Goal: Use online tool/utility: Use online tool/utility

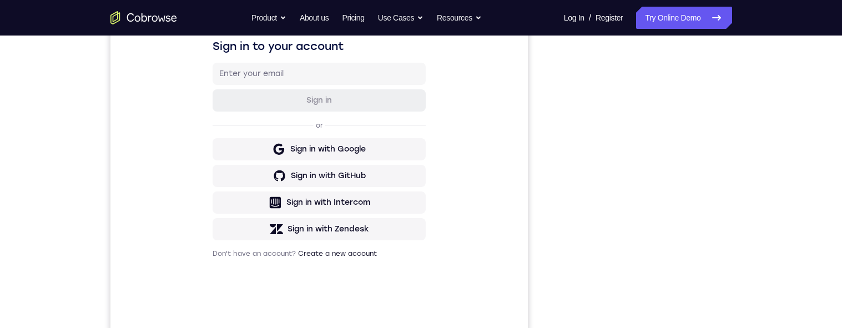
scroll to position [183, 0]
click at [773, 215] on div "Your Support Agent Your Customer Web iOS Android Next Steps We’d be happy to gi…" at bounding box center [421, 218] width 710 height 732
click at [773, 182] on div "Your Support Agent Your Customer Web iOS Android Next Steps We’d be happy to gi…" at bounding box center [421, 218] width 710 height 732
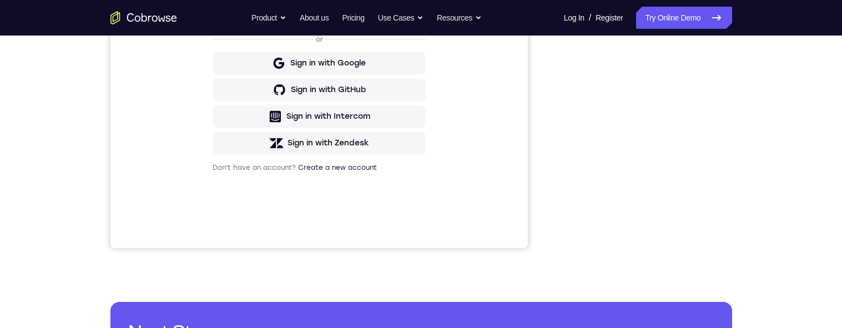
scroll to position [201, 0]
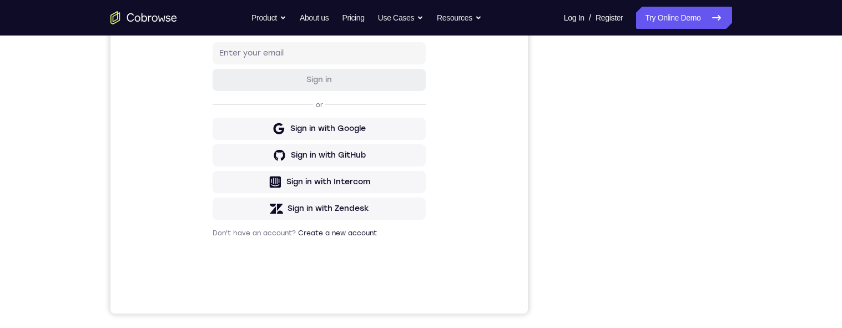
click at [735, 144] on div "Your Support Agent Your Customer Web iOS Android Next Steps We’d be happy to gi…" at bounding box center [421, 199] width 710 height 732
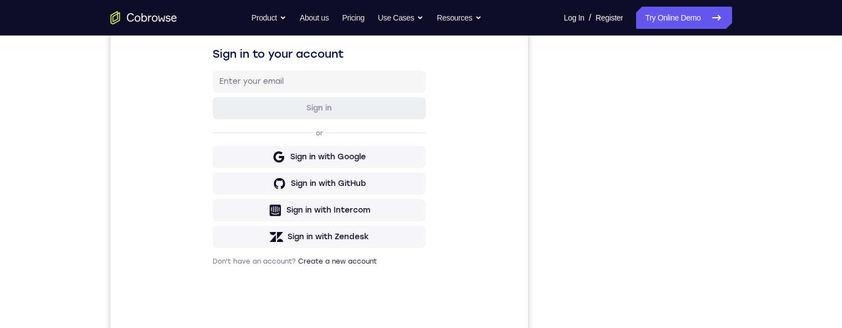
scroll to position [189, 0]
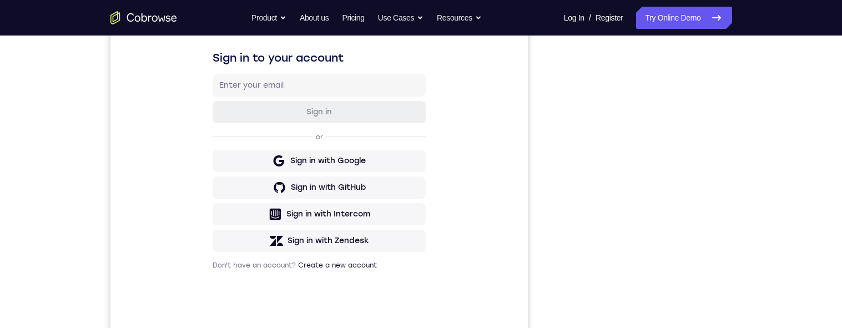
click at [740, 140] on div "Your Support Agent Your Customer Web iOS Android Next Steps We’d be happy to gi…" at bounding box center [421, 231] width 710 height 732
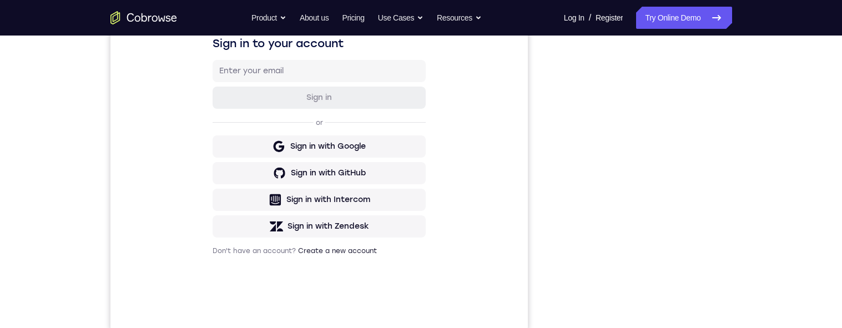
scroll to position [0, 0]
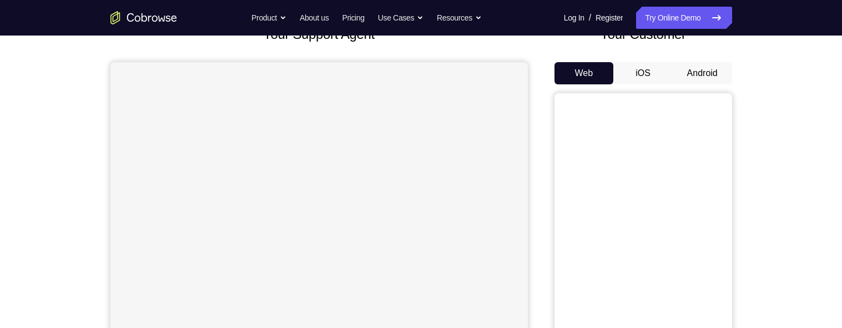
click at [702, 73] on button "Android" at bounding box center [701, 73] width 59 height 22
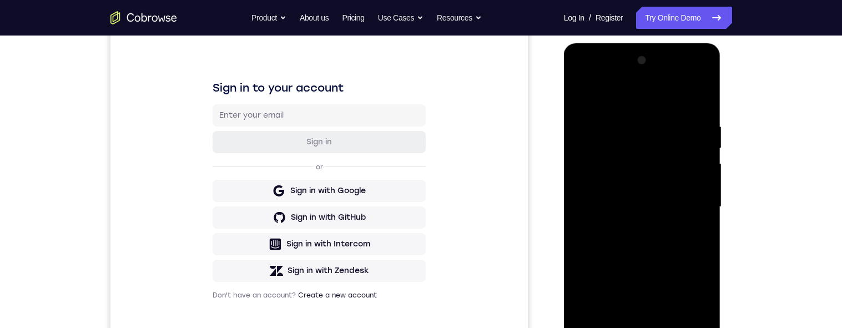
click at [784, 196] on div "Your Support Agent Your Customer Web iOS Android Next Steps We’d be happy to gi…" at bounding box center [421, 261] width 842 height 732
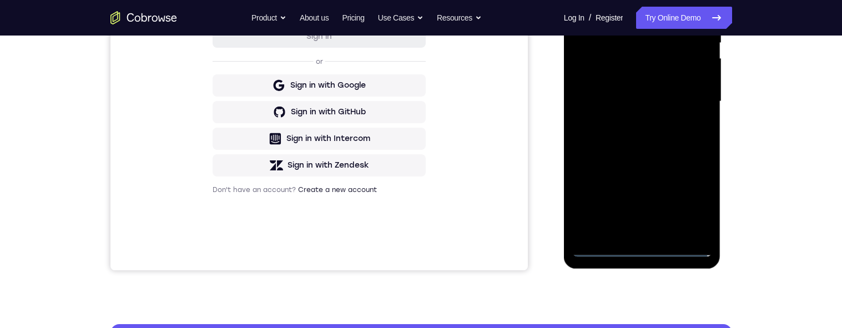
click at [642, 241] on div at bounding box center [642, 101] width 140 height 311
click at [647, 252] on div at bounding box center [642, 101] width 140 height 311
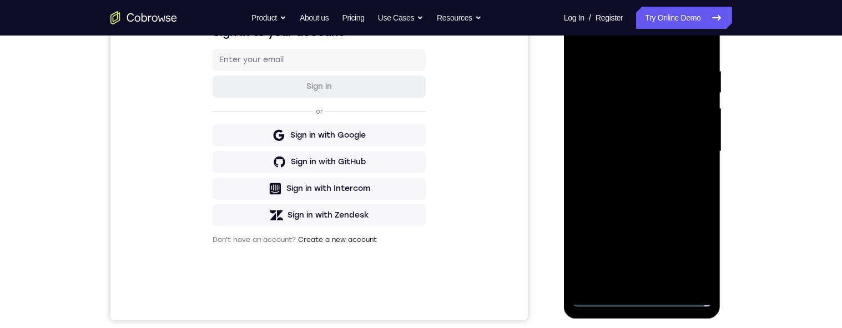
click at [695, 250] on div at bounding box center [642, 151] width 140 height 311
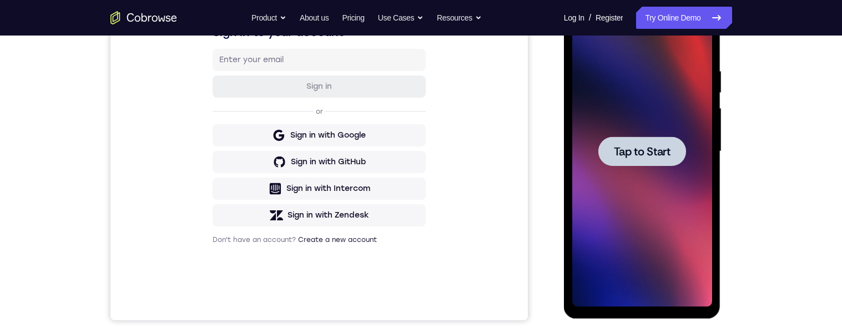
click at [672, 152] on div at bounding box center [642, 150] width 88 height 29
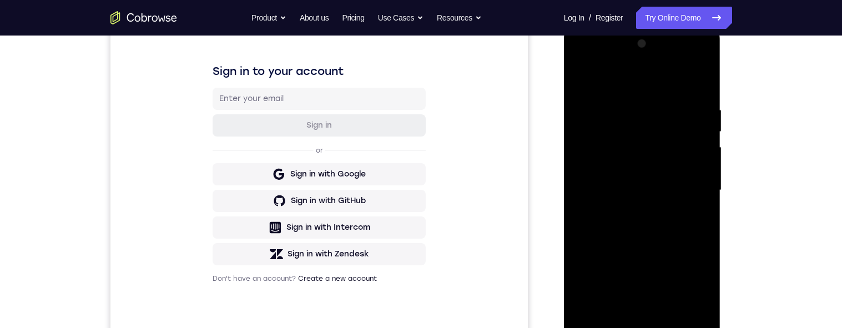
scroll to position [231, 0]
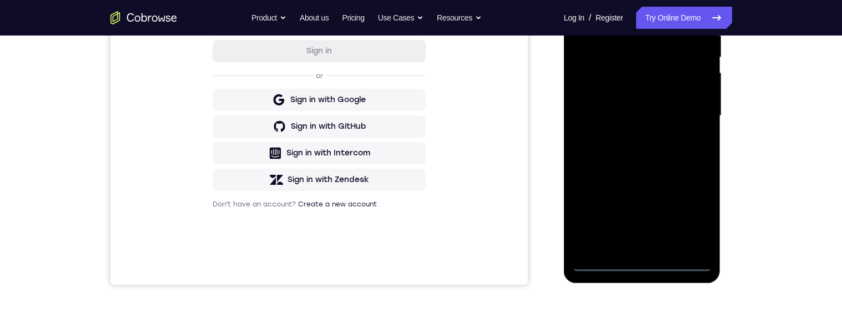
click at [641, 262] on div at bounding box center [642, 116] width 140 height 311
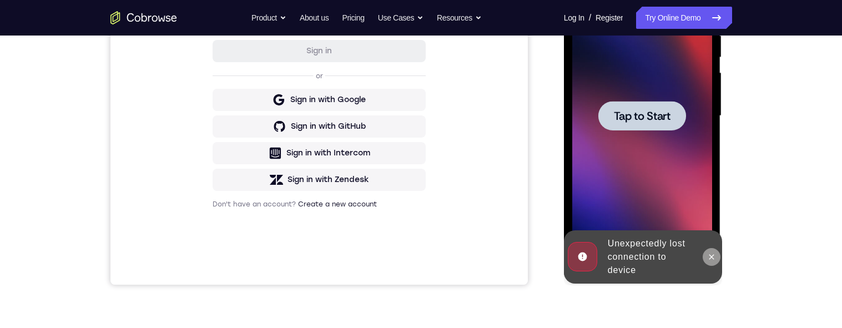
click at [711, 252] on icon at bounding box center [711, 256] width 9 height 9
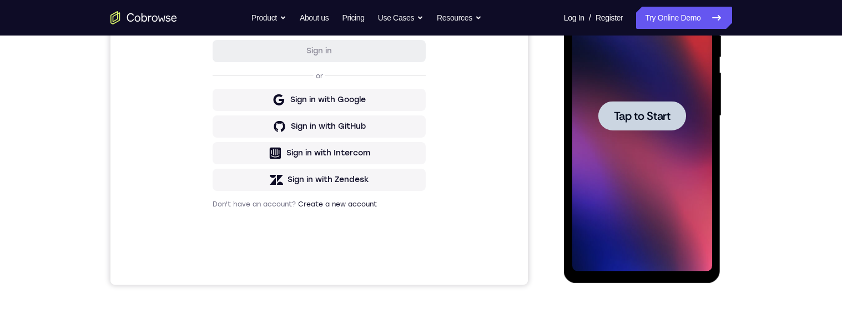
click at [670, 114] on span "Tap to Start" at bounding box center [642, 115] width 57 height 11
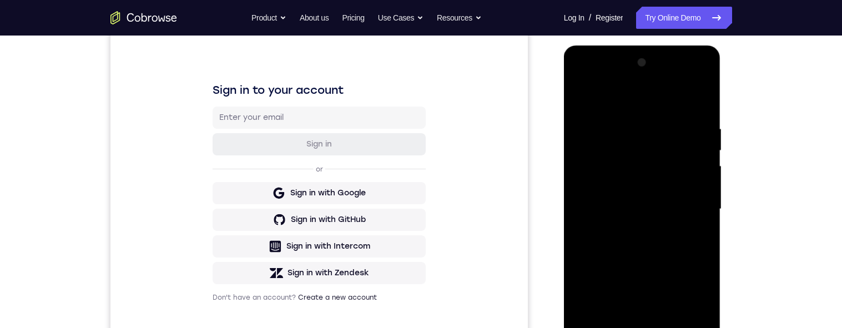
scroll to position [170, 0]
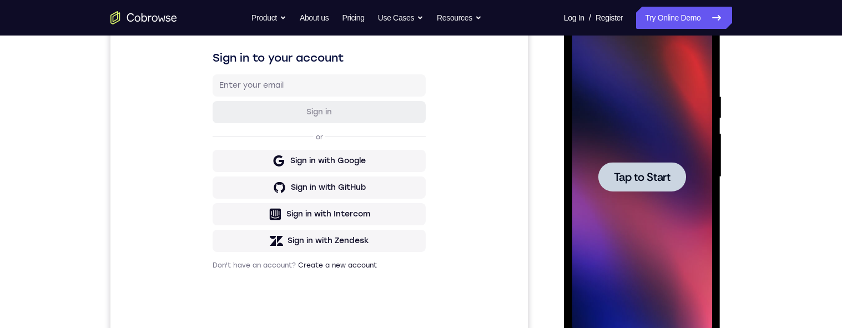
click at [624, 192] on div at bounding box center [642, 177] width 140 height 311
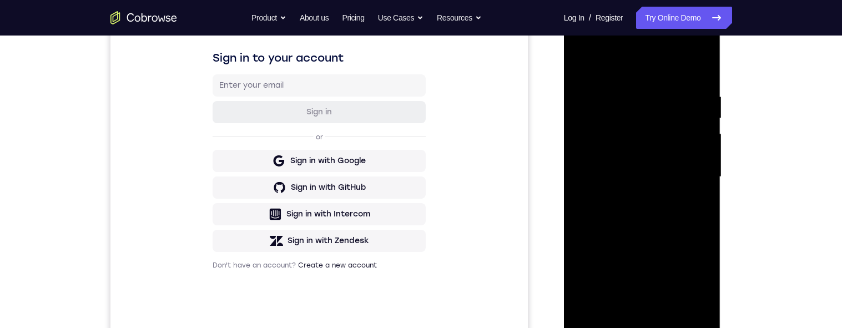
scroll to position [197, 0]
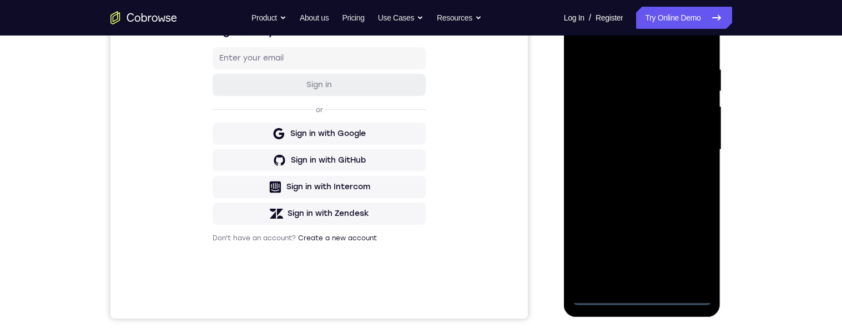
drag, startPoint x: 641, startPoint y: 296, endPoint x: 1290, endPoint y: 201, distance: 655.9
click at [641, 296] on div at bounding box center [642, 149] width 140 height 311
click at [690, 253] on div at bounding box center [642, 149] width 140 height 311
click at [664, 47] on div at bounding box center [642, 149] width 140 height 311
click at [641, 37] on div at bounding box center [642, 149] width 140 height 311
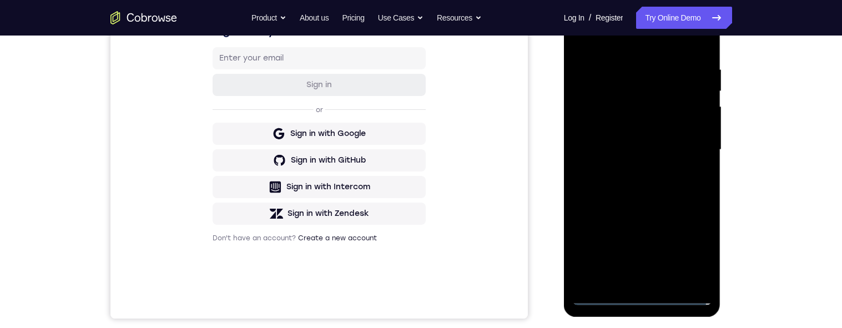
click at [684, 137] on div at bounding box center [642, 149] width 140 height 311
click at [630, 169] on div at bounding box center [642, 149] width 140 height 311
click at [646, 143] on div at bounding box center [642, 149] width 140 height 311
click at [619, 131] on div at bounding box center [642, 149] width 140 height 311
click at [647, 150] on div at bounding box center [642, 149] width 140 height 311
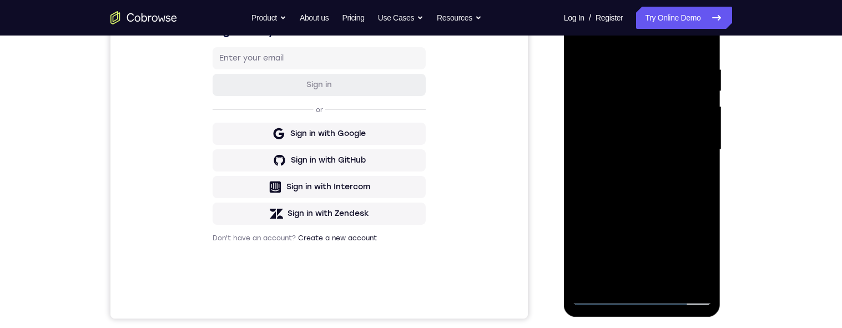
click at [678, 186] on div at bounding box center [642, 149] width 140 height 311
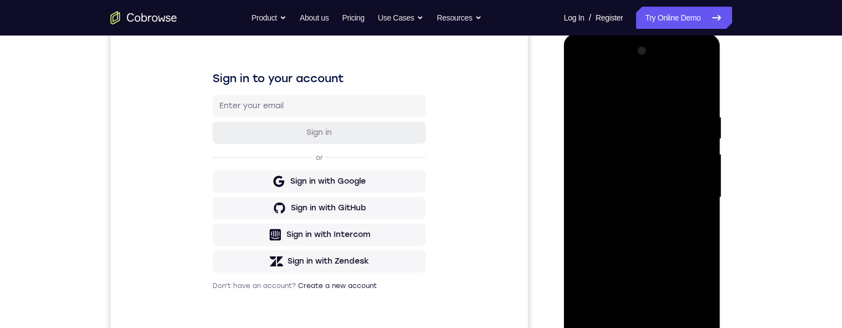
scroll to position [141, 0]
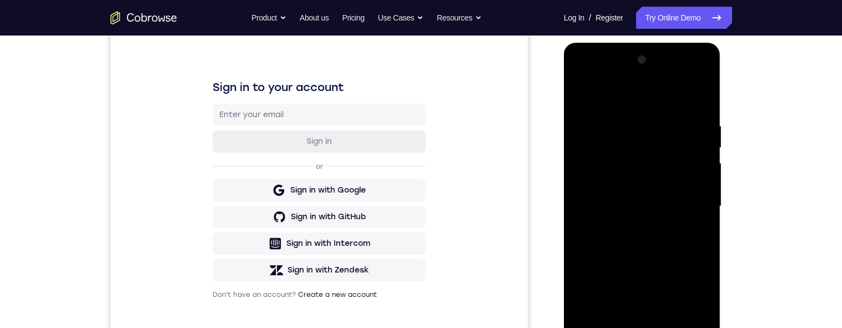
click at [662, 252] on div at bounding box center [642, 206] width 140 height 311
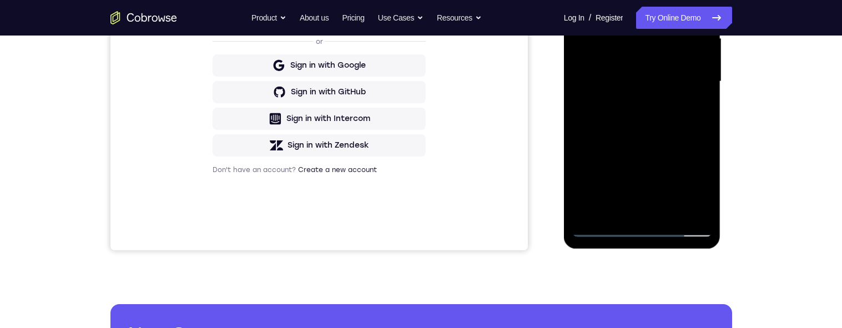
scroll to position [279, 0]
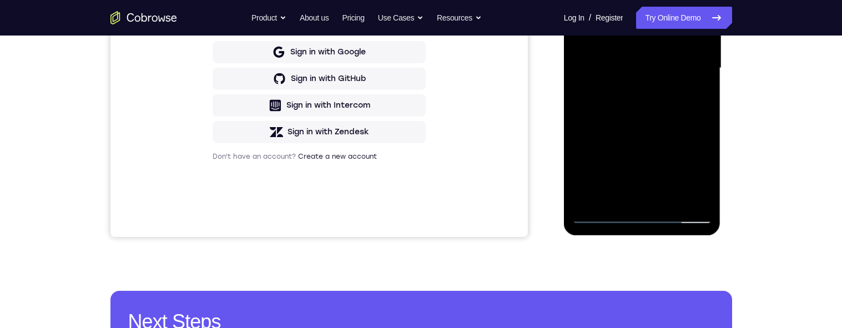
click at [673, 197] on div at bounding box center [642, 68] width 140 height 311
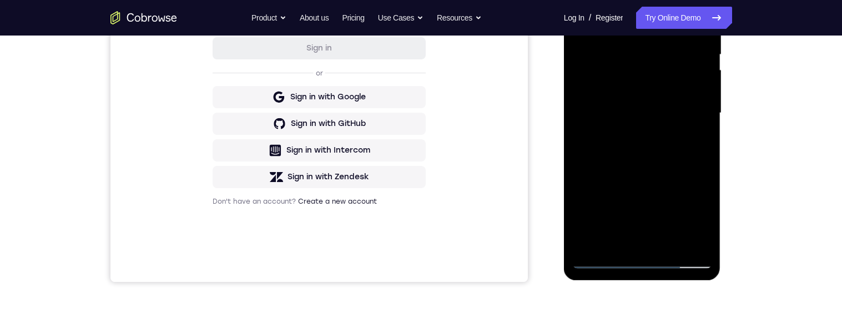
click at [676, 165] on div at bounding box center [642, 113] width 140 height 311
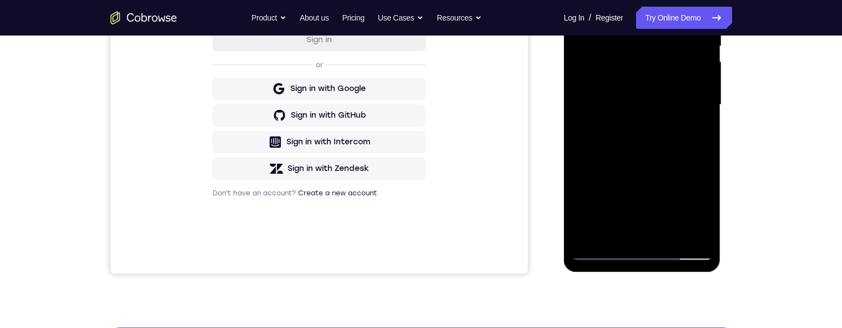
scroll to position [164, 0]
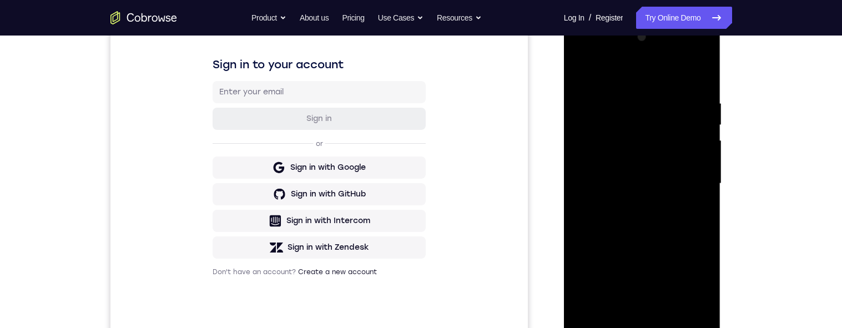
click at [744, 236] on div "Your Support Agent Your Customer Web iOS Android Next Steps We’d be happy to gi…" at bounding box center [421, 238] width 710 height 732
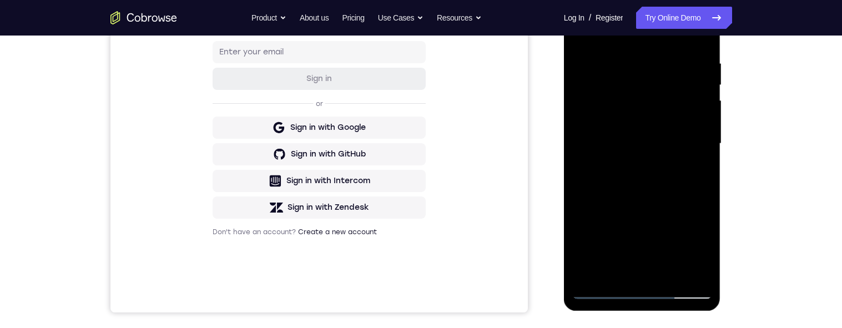
scroll to position [285, 0]
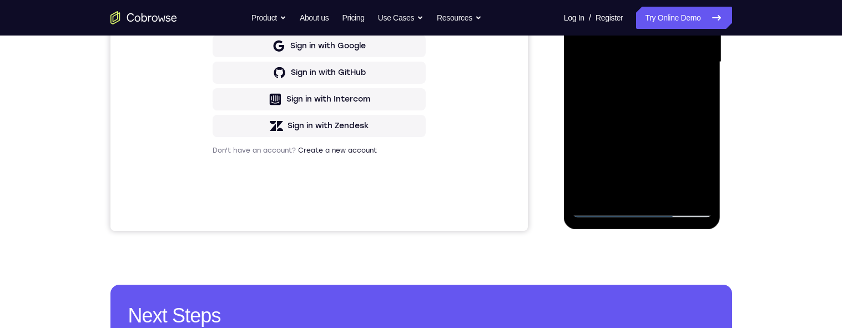
click at [601, 206] on div at bounding box center [642, 62] width 140 height 311
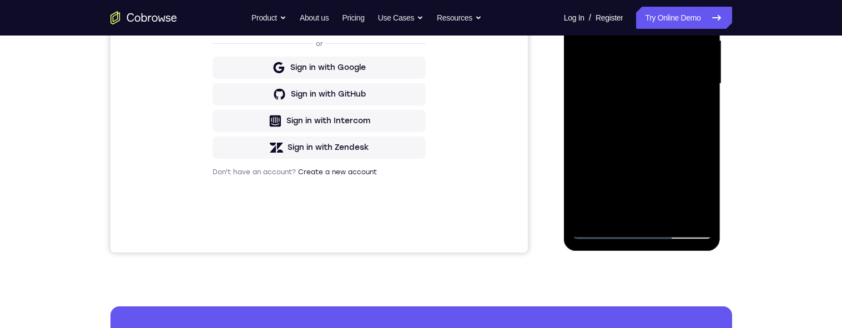
scroll to position [182, 0]
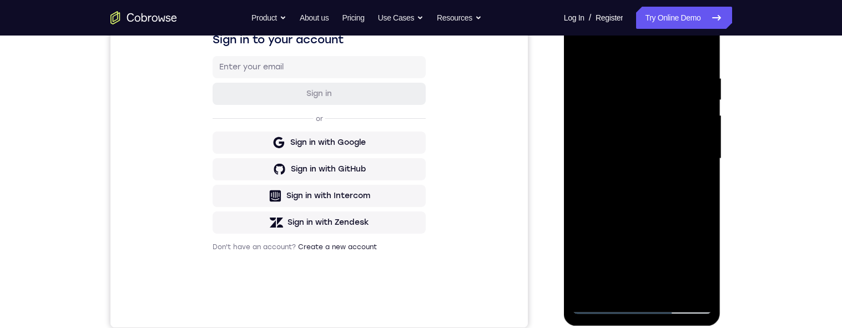
click at [801, 160] on div "Your Support Agent Your Customer Web iOS Android Next Steps We’d be happy to gi…" at bounding box center [421, 213] width 842 height 732
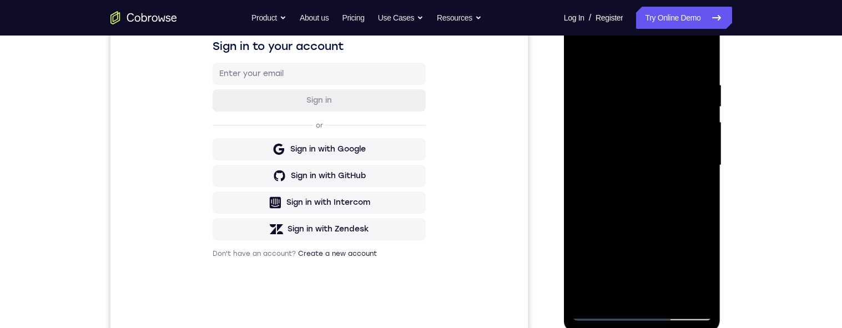
click at [692, 78] on div at bounding box center [642, 165] width 140 height 311
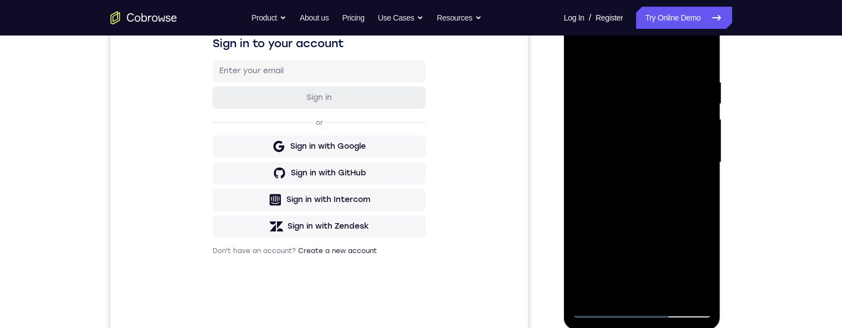
click at [690, 144] on div at bounding box center [642, 162] width 140 height 311
click at [704, 122] on div at bounding box center [642, 162] width 140 height 311
click at [695, 114] on div at bounding box center [642, 162] width 140 height 311
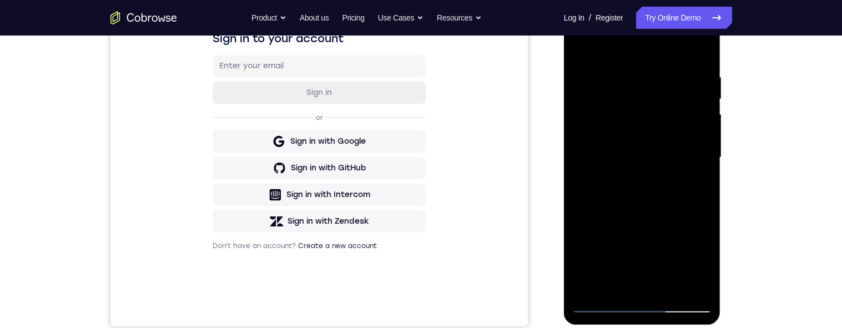
scroll to position [182, 0]
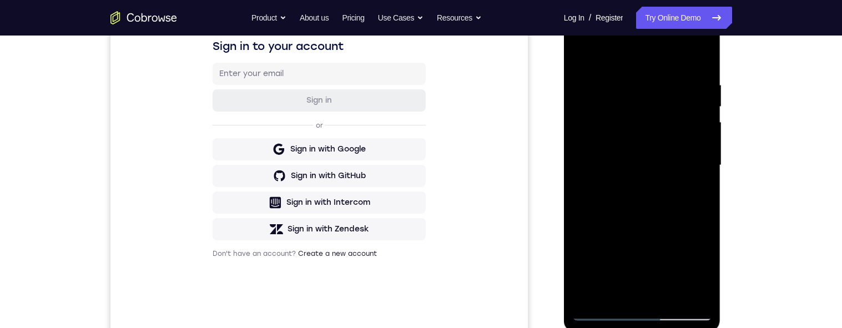
click at [697, 65] on div at bounding box center [642, 165] width 140 height 311
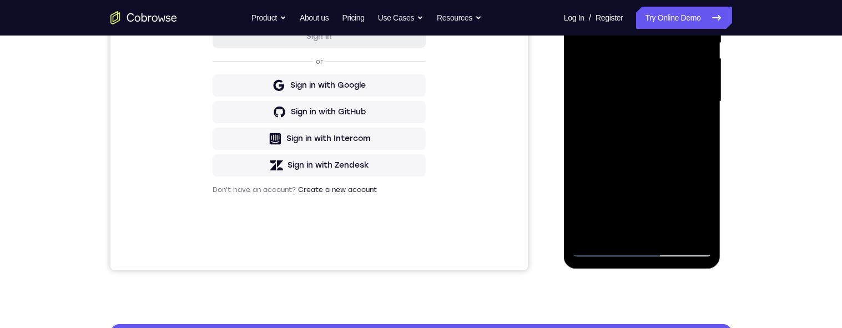
scroll to position [294, 0]
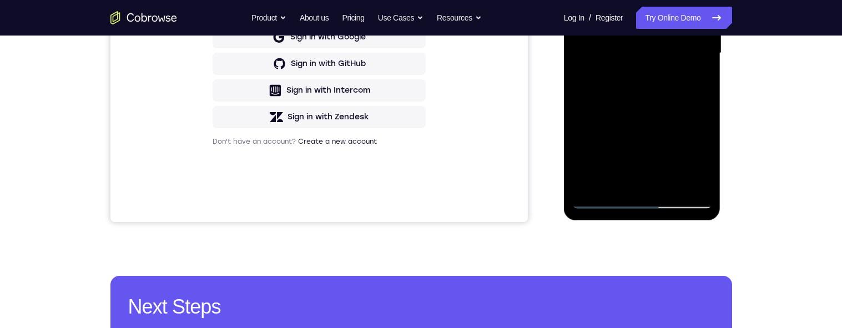
click at [619, 182] on div at bounding box center [642, 53] width 140 height 311
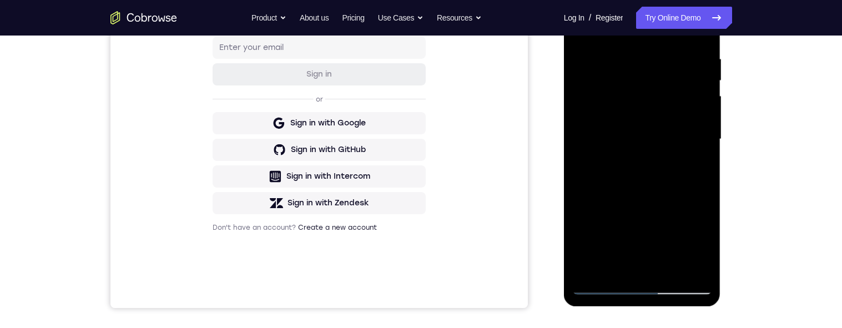
scroll to position [170, 0]
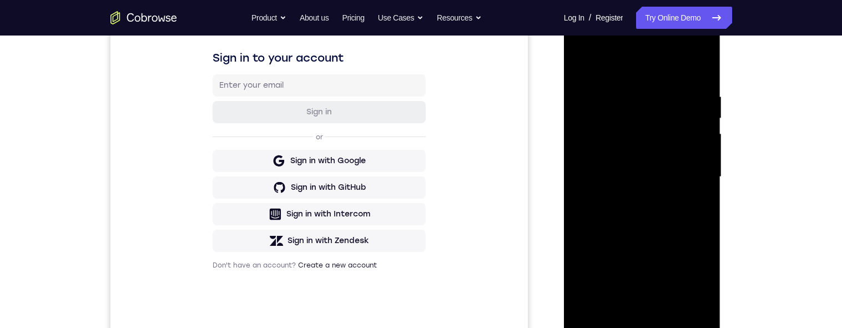
click at [689, 64] on div at bounding box center [642, 177] width 140 height 311
click at [705, 108] on div at bounding box center [642, 177] width 140 height 311
click at [704, 94] on div at bounding box center [642, 177] width 140 height 311
click at [582, 63] on div at bounding box center [642, 177] width 140 height 311
click at [698, 123] on div at bounding box center [642, 177] width 140 height 311
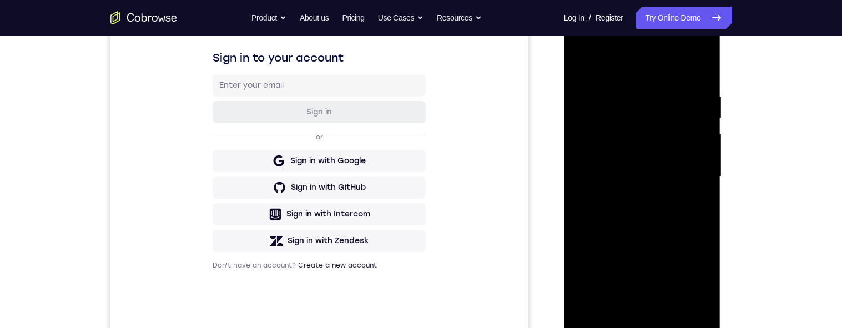
click at [684, 65] on div at bounding box center [642, 177] width 140 height 311
click at [670, 89] on div at bounding box center [642, 177] width 140 height 311
click at [651, 151] on div at bounding box center [642, 177] width 140 height 311
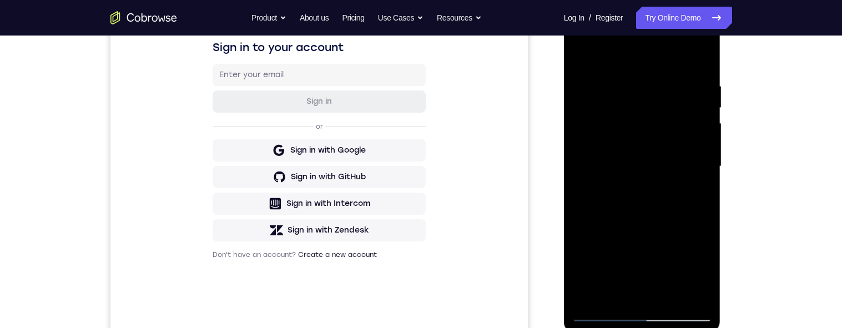
scroll to position [183, 0]
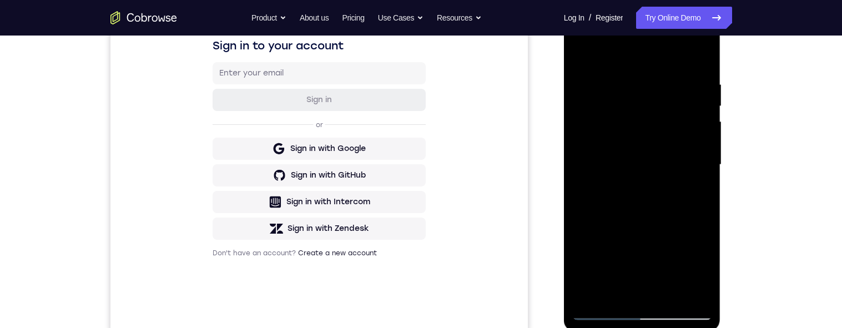
click at [704, 106] on div at bounding box center [642, 164] width 140 height 311
click at [705, 104] on div at bounding box center [642, 164] width 140 height 311
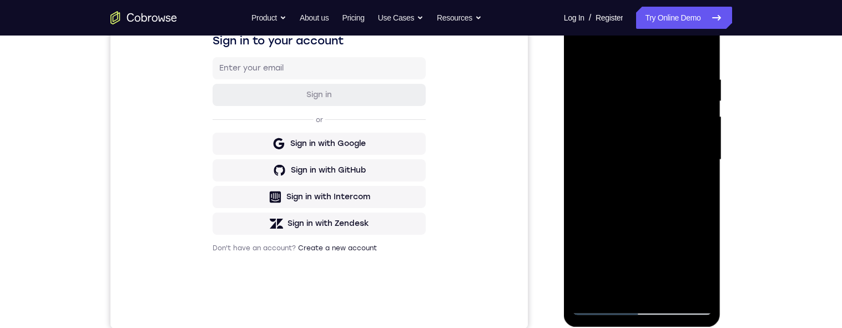
scroll to position [186, 0]
click at [703, 100] on div at bounding box center [642, 161] width 140 height 311
click at [743, 126] on div "Your Support Agent Your Customer Web iOS Android Next Steps We’d be happy to gi…" at bounding box center [421, 216] width 710 height 732
click at [703, 103] on div at bounding box center [642, 161] width 140 height 311
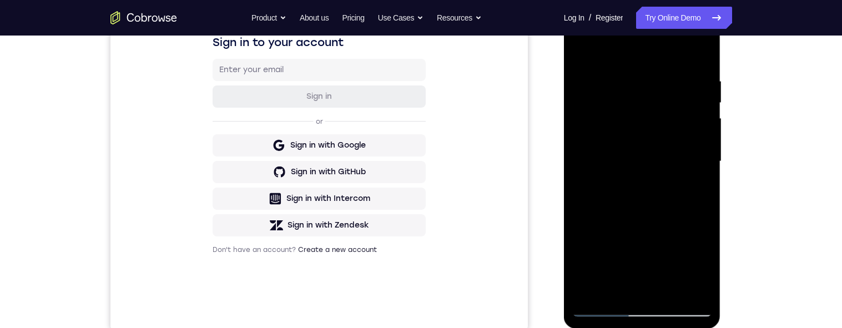
click at [704, 100] on div at bounding box center [642, 161] width 140 height 311
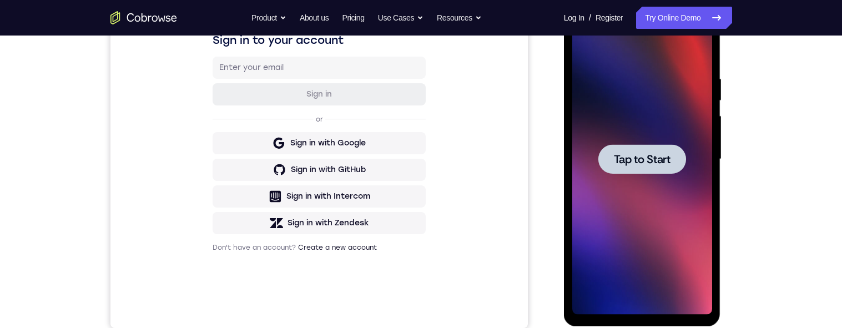
click at [670, 164] on span "Tap to Start" at bounding box center [642, 159] width 57 height 11
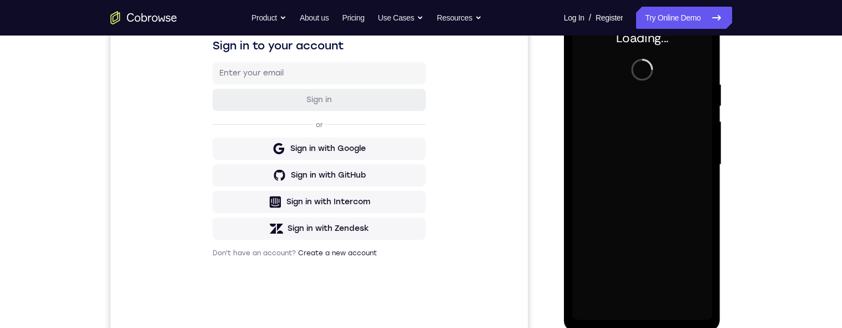
scroll to position [175, 0]
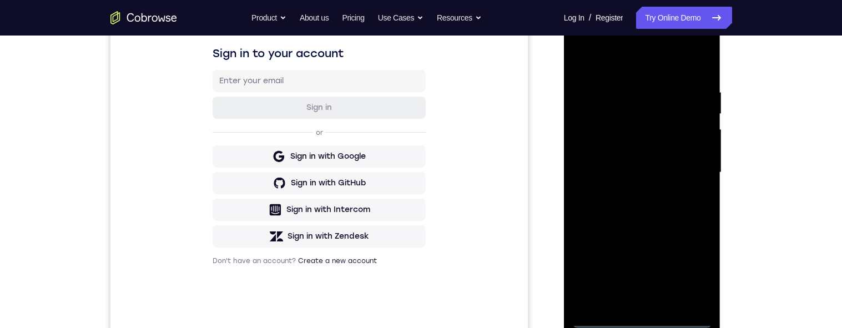
click at [638, 317] on div at bounding box center [642, 172] width 140 height 311
click at [686, 267] on div at bounding box center [642, 172] width 140 height 311
click at [677, 57] on div at bounding box center [642, 172] width 140 height 311
click at [675, 71] on div at bounding box center [642, 172] width 140 height 311
click at [686, 185] on div at bounding box center [642, 172] width 140 height 311
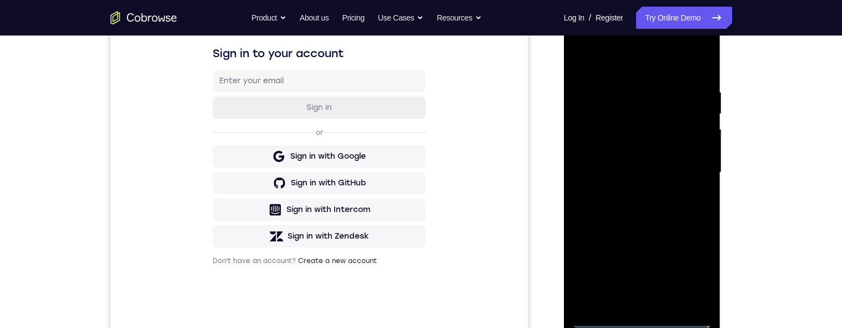
click at [690, 171] on div at bounding box center [642, 172] width 140 height 311
click at [632, 189] on div at bounding box center [642, 172] width 140 height 311
click at [650, 161] on div at bounding box center [642, 172] width 140 height 311
click at [669, 146] on div at bounding box center [642, 172] width 140 height 311
click at [782, 240] on div "Your Support Agent Your Customer Web iOS Android Next Steps We’d be happy to gi…" at bounding box center [421, 227] width 842 height 732
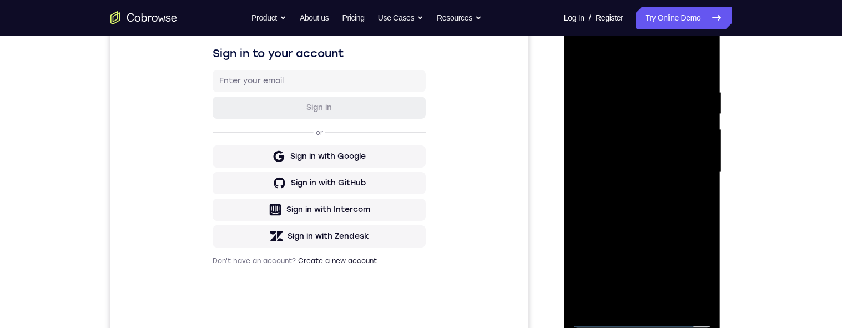
click at [665, 149] on div at bounding box center [642, 172] width 140 height 311
click at [682, 174] on div at bounding box center [642, 172] width 140 height 311
click at [669, 205] on div at bounding box center [642, 172] width 140 height 311
click at [693, 74] on div at bounding box center [642, 172] width 140 height 311
click at [677, 223] on div at bounding box center [642, 172] width 140 height 311
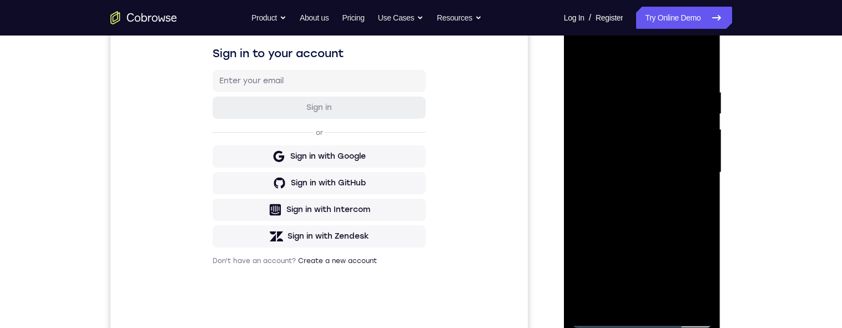
click at [616, 300] on div at bounding box center [642, 172] width 140 height 311
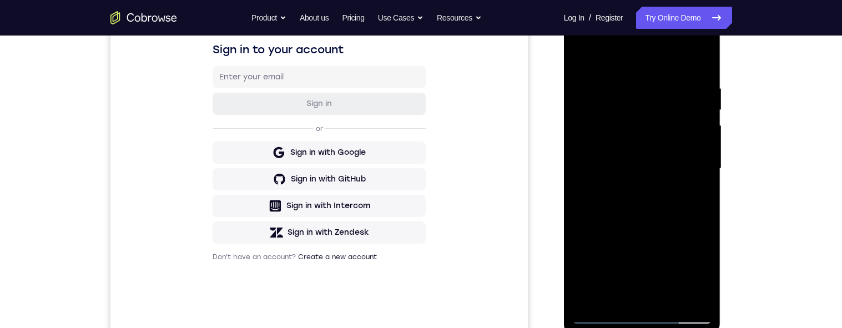
click at [697, 58] on div at bounding box center [642, 168] width 140 height 311
click at [673, 89] on div at bounding box center [642, 168] width 140 height 311
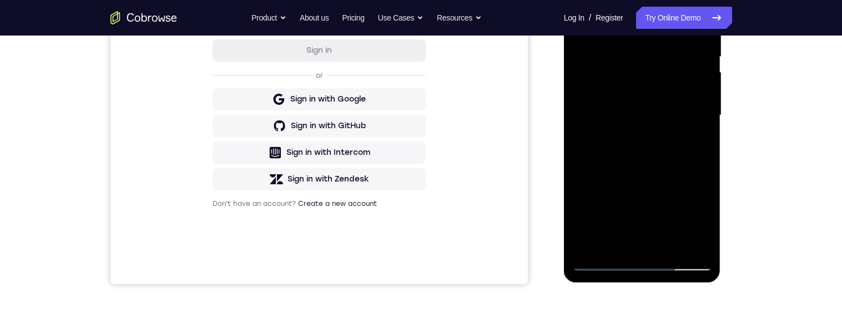
click at [648, 192] on div at bounding box center [642, 115] width 140 height 311
click at [703, 119] on div at bounding box center [642, 115] width 140 height 311
click at [701, 118] on div at bounding box center [642, 115] width 140 height 311
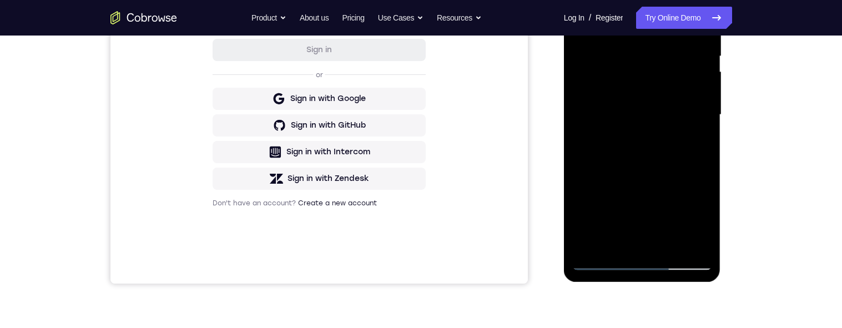
click at [768, 159] on div "Your Support Agent Your Customer Web iOS Android Next Steps We’d be happy to gi…" at bounding box center [421, 169] width 710 height 732
click at [703, 119] on div at bounding box center [642, 115] width 140 height 311
click at [700, 119] on div at bounding box center [642, 115] width 140 height 311
click at [703, 117] on div at bounding box center [642, 115] width 140 height 311
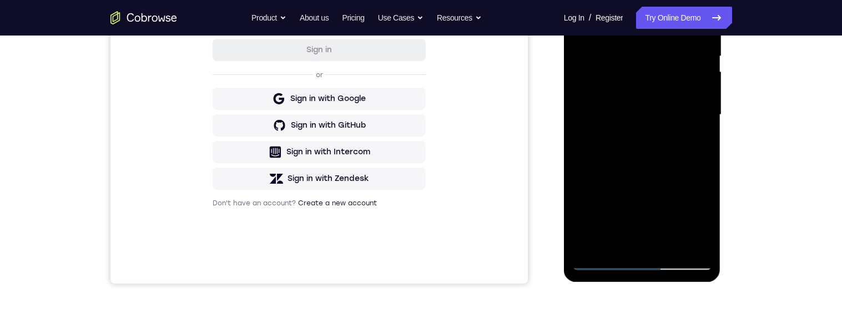
scroll to position [244, 0]
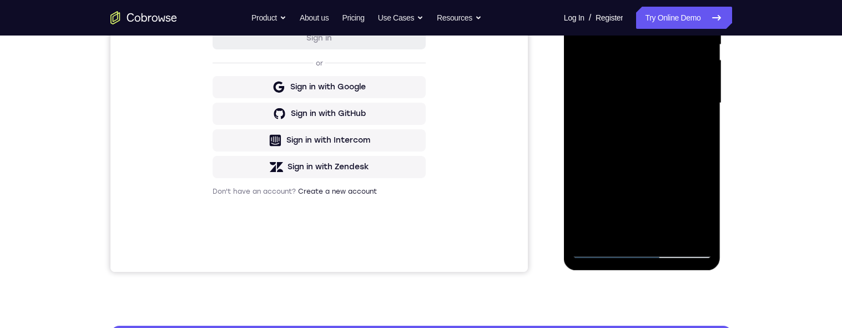
click at [707, 103] on div at bounding box center [642, 103] width 140 height 311
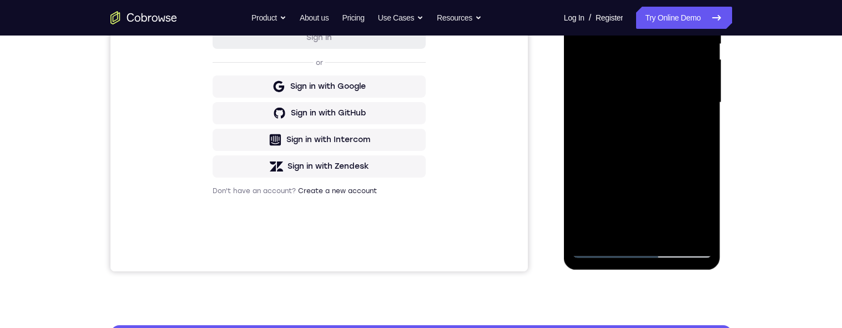
click at [704, 103] on div at bounding box center [642, 102] width 140 height 311
click at [595, 136] on div at bounding box center [642, 102] width 140 height 311
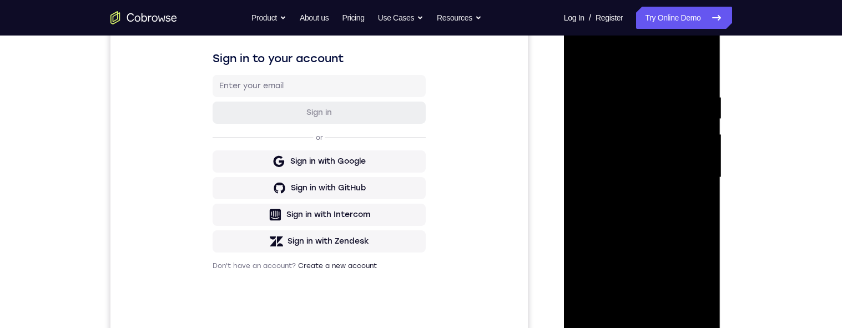
scroll to position [157, 0]
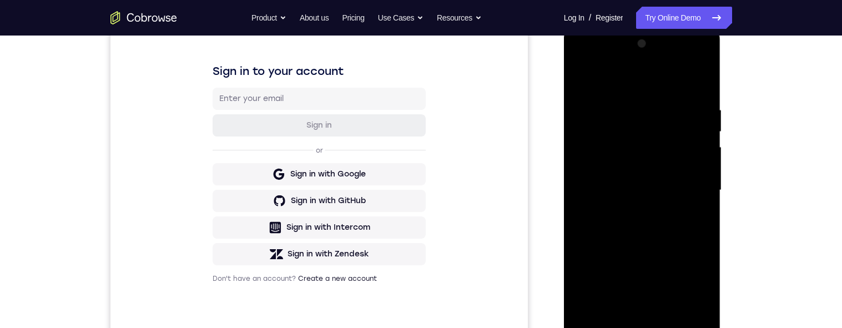
click at [584, 74] on div at bounding box center [642, 190] width 140 height 311
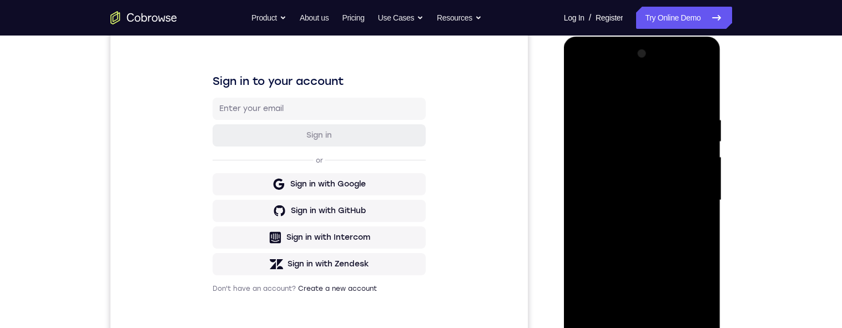
click at [581, 85] on div at bounding box center [642, 200] width 140 height 311
click at [749, 150] on div "Your Support Agent Your Customer Web iOS Android Next Steps We’d be happy to gi…" at bounding box center [421, 254] width 710 height 732
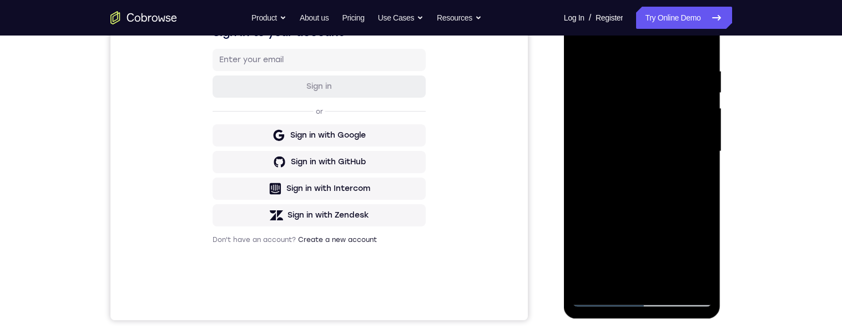
scroll to position [197, 0]
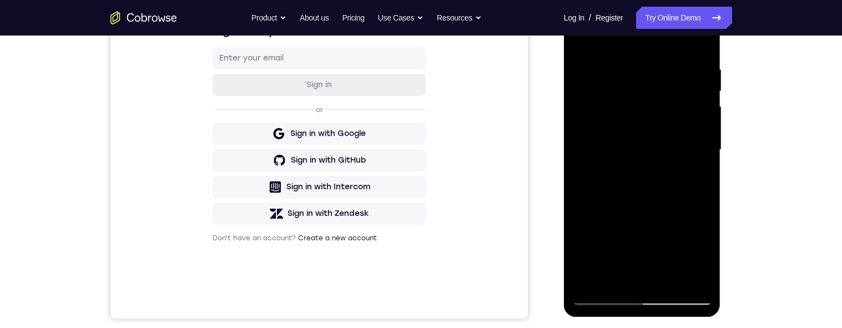
click at [700, 118] on div at bounding box center [642, 149] width 140 height 311
click at [701, 120] on div at bounding box center [642, 149] width 140 height 311
click at [701, 118] on div at bounding box center [642, 149] width 140 height 311
click at [699, 118] on div at bounding box center [642, 149] width 140 height 311
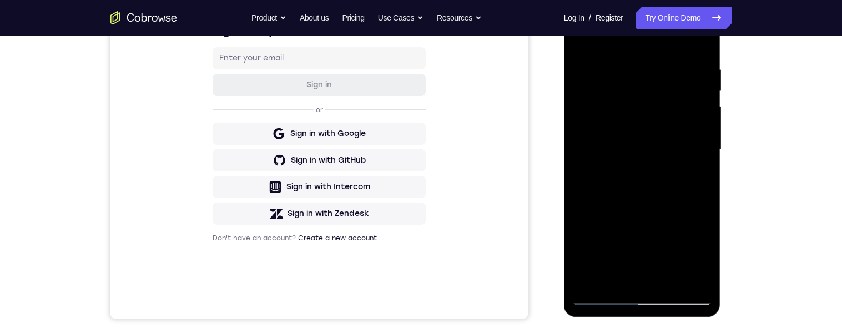
click at [701, 114] on div at bounding box center [642, 149] width 140 height 311
click at [580, 117] on div at bounding box center [642, 149] width 140 height 311
click at [579, 117] on div at bounding box center [642, 149] width 140 height 311
click at [575, 117] on div at bounding box center [642, 149] width 140 height 311
click at [582, 122] on div at bounding box center [642, 149] width 140 height 311
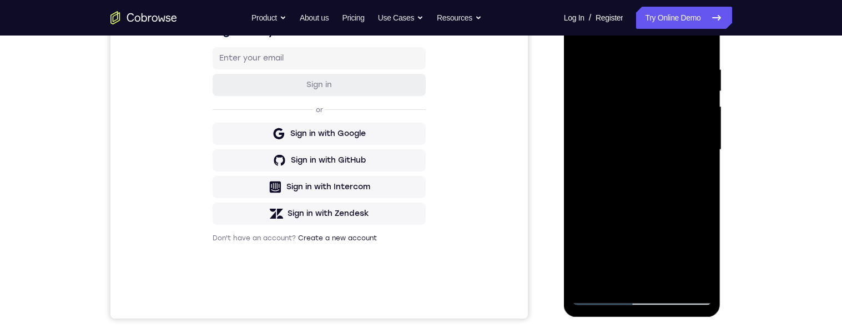
click at [578, 150] on div at bounding box center [642, 149] width 140 height 311
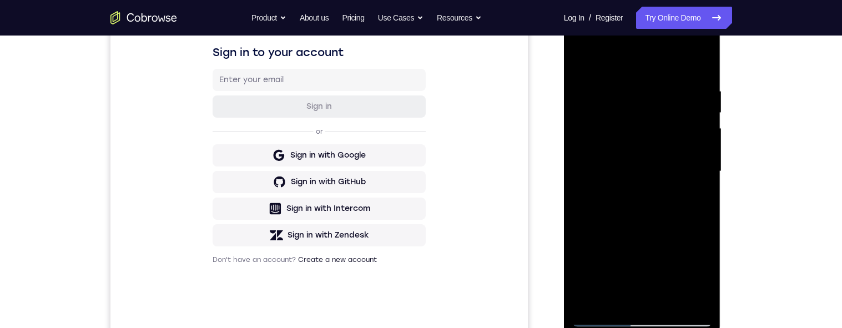
click at [583, 61] on div at bounding box center [642, 171] width 140 height 311
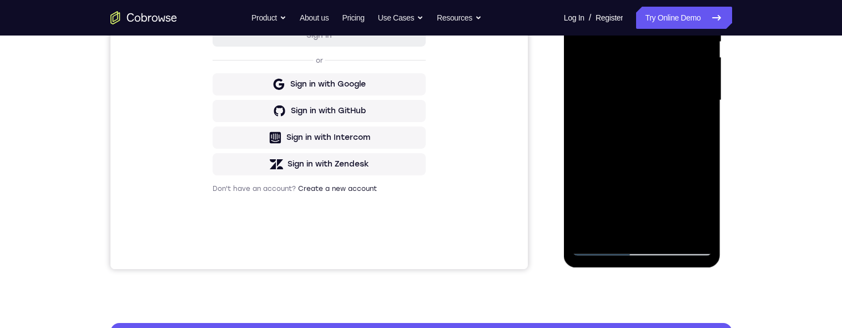
scroll to position [265, 0]
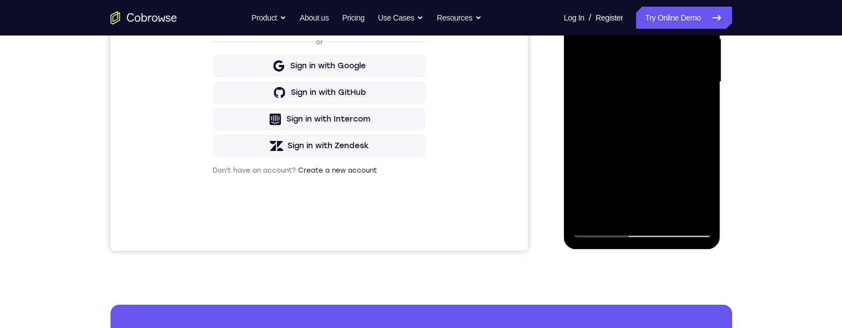
click at [690, 160] on div at bounding box center [642, 82] width 140 height 311
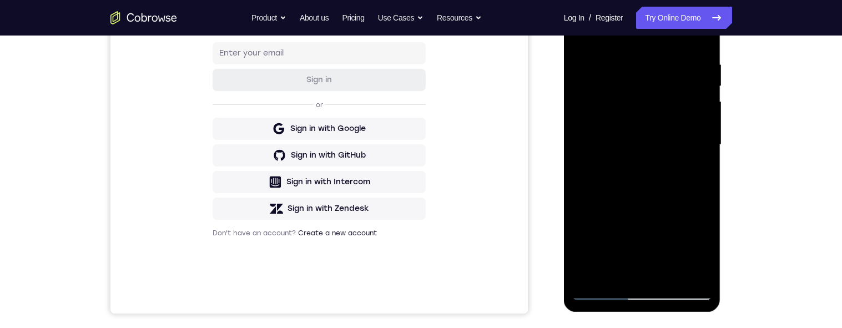
scroll to position [174, 0]
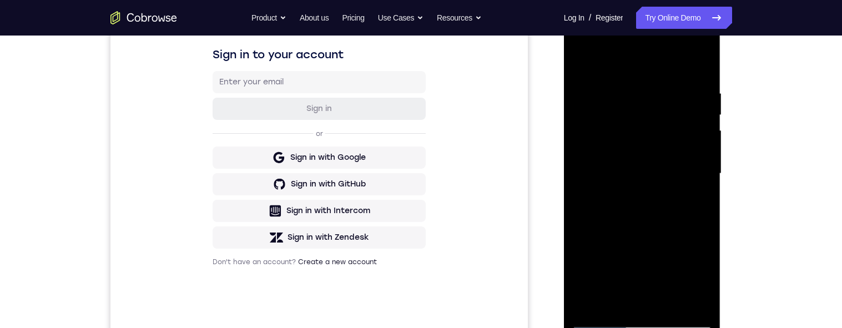
click at [583, 59] on div at bounding box center [642, 173] width 140 height 311
click at [592, 82] on div at bounding box center [642, 173] width 140 height 311
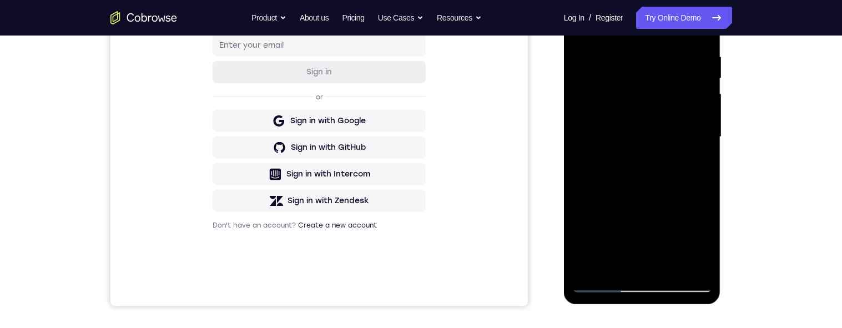
scroll to position [211, 0]
click at [697, 125] on div at bounding box center [642, 136] width 140 height 311
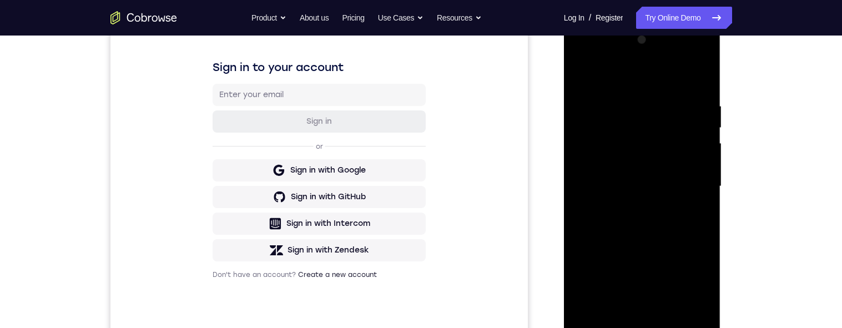
click at [588, 104] on div at bounding box center [642, 186] width 140 height 311
click at [701, 169] on div at bounding box center [642, 187] width 140 height 311
click at [693, 194] on div at bounding box center [642, 187] width 140 height 311
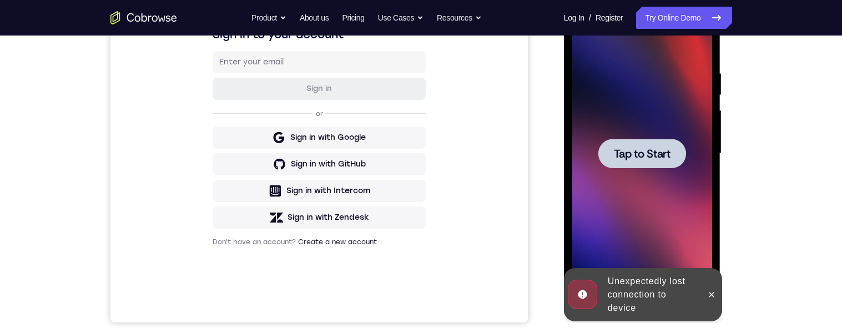
scroll to position [191, 0]
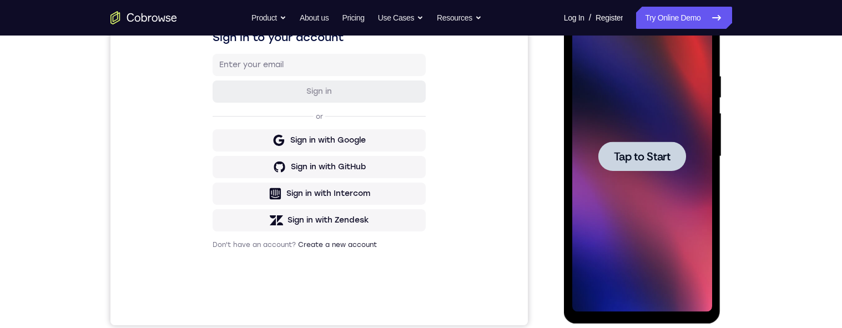
click at [611, 157] on div at bounding box center [642, 155] width 88 height 29
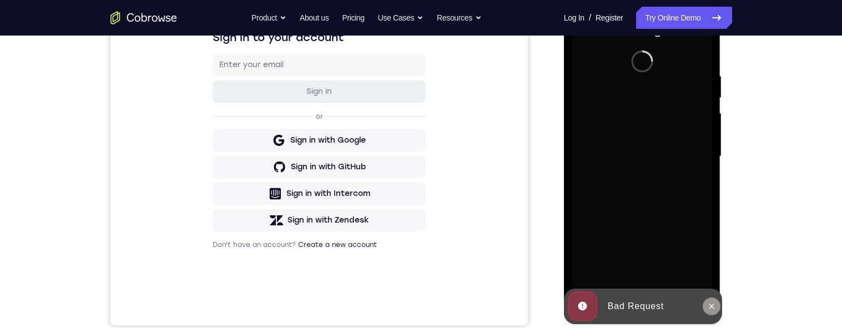
click at [710, 305] on icon at bounding box center [711, 305] width 5 height 5
